Goal: Find specific page/section: Find specific page/section

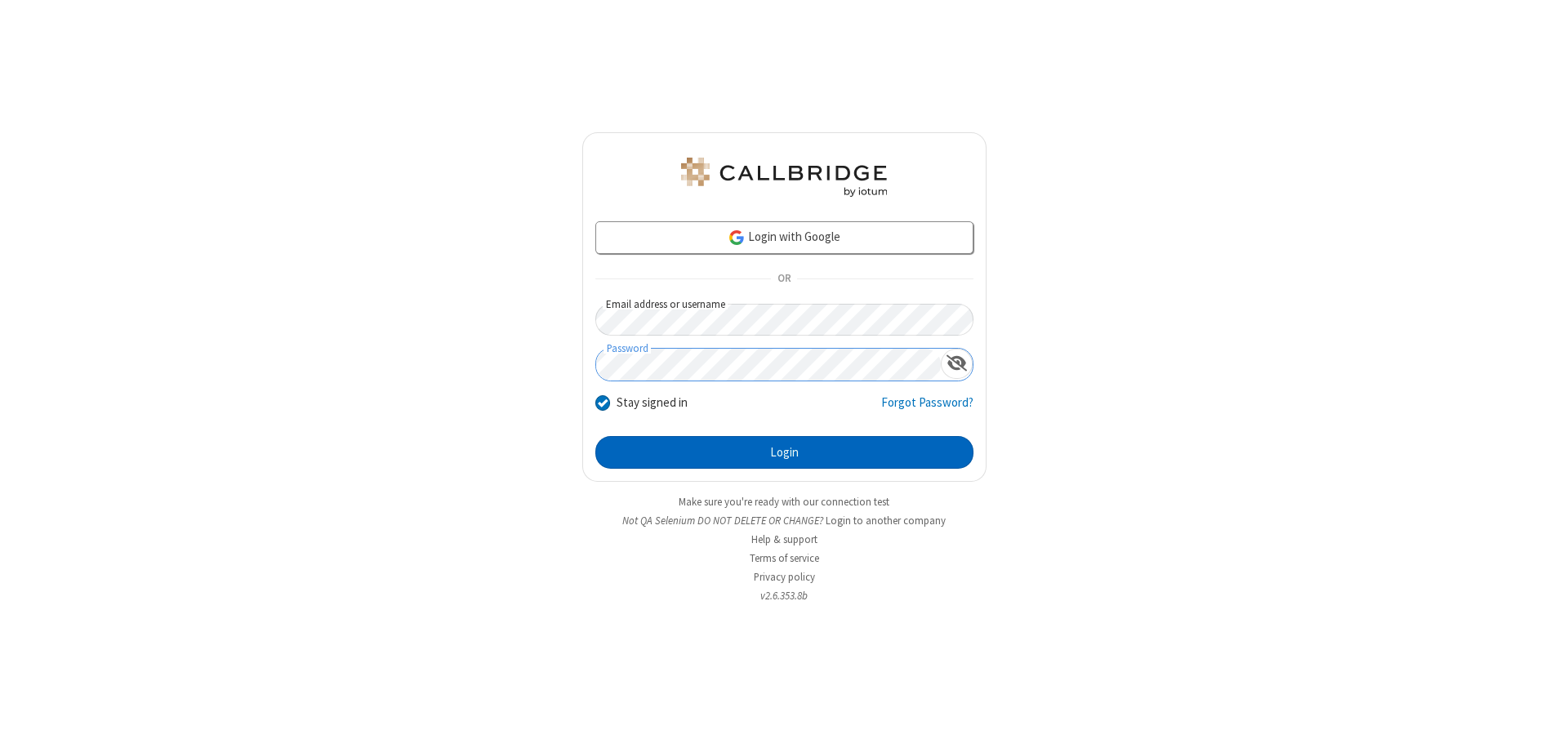
click at [784, 453] on button "Login" at bounding box center [784, 452] width 378 height 32
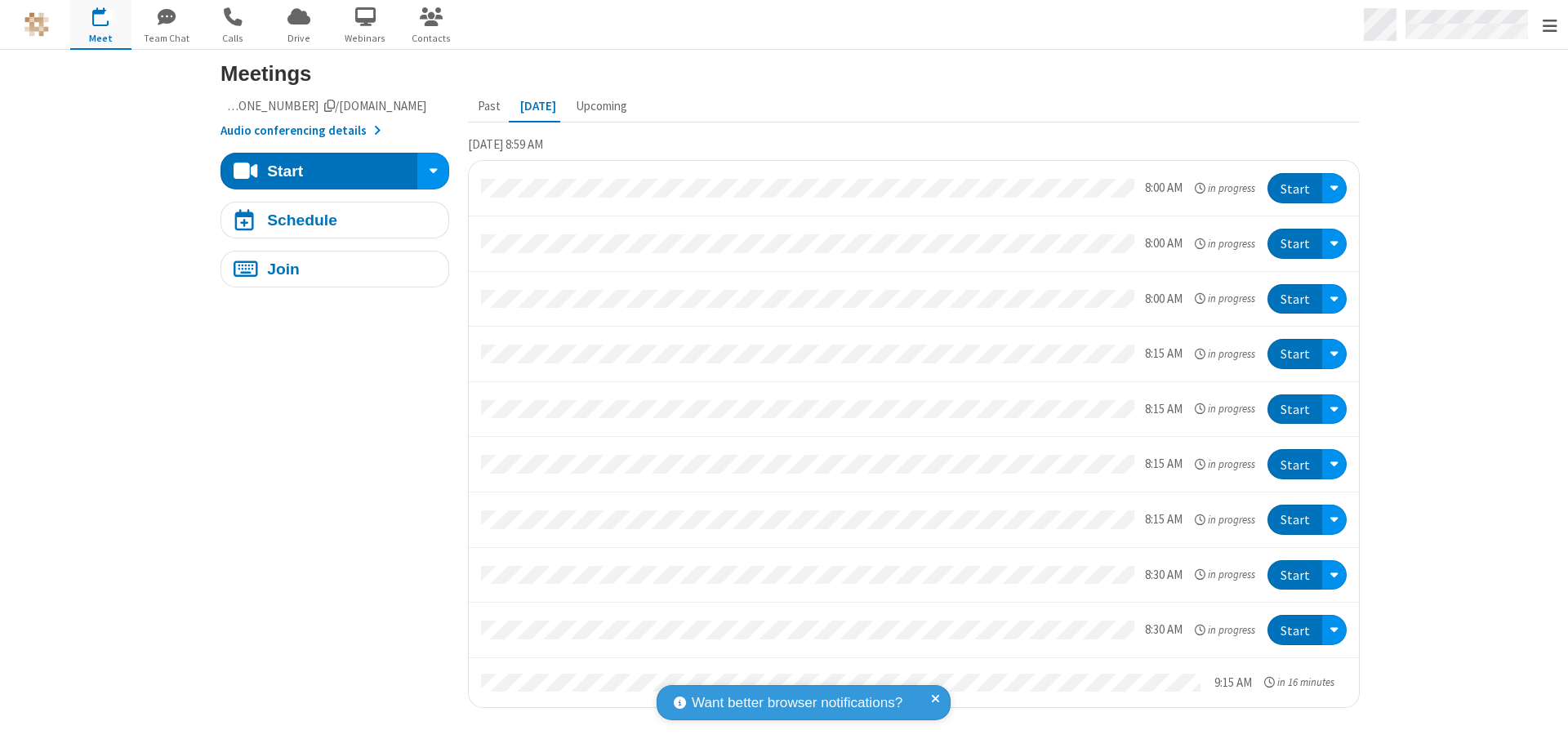
click at [1549, 25] on span "Open menu" at bounding box center [1550, 26] width 15 height 17
click at [299, 38] on span "Drive" at bounding box center [299, 38] width 61 height 15
